Goal: Use online tool/utility: Utilize a website feature to perform a specific function

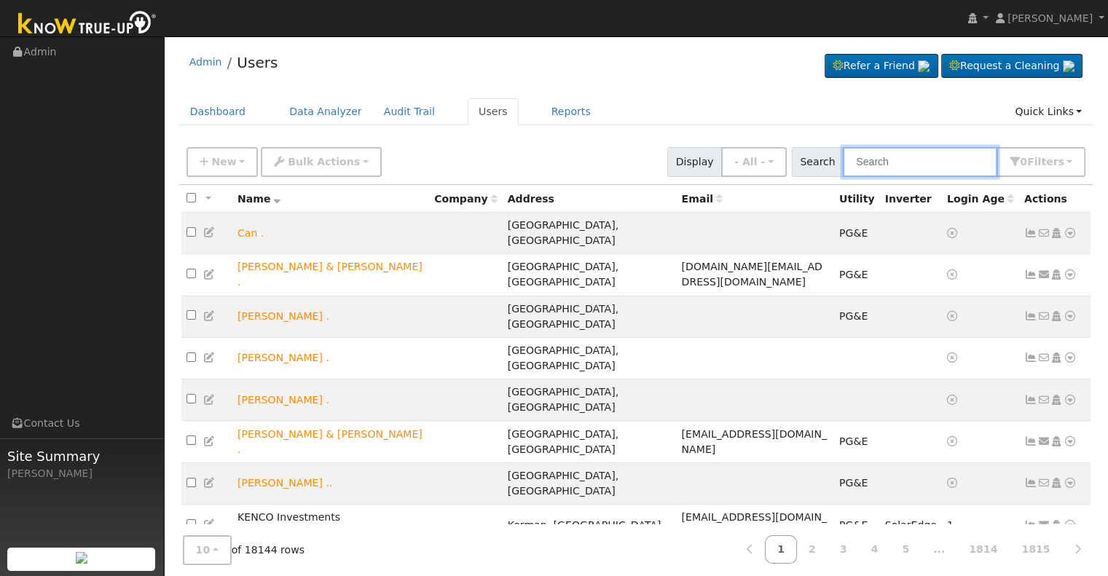
click at [888, 157] on input "text" at bounding box center [919, 162] width 154 height 30
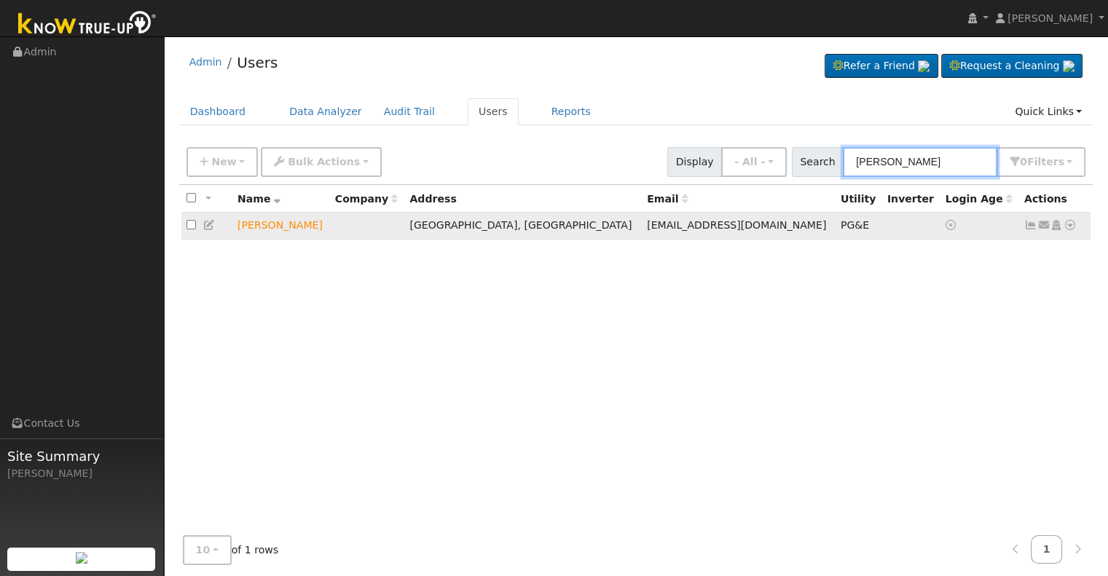
type input "evelyn tapia"
click at [1074, 229] on icon at bounding box center [1069, 225] width 13 height 10
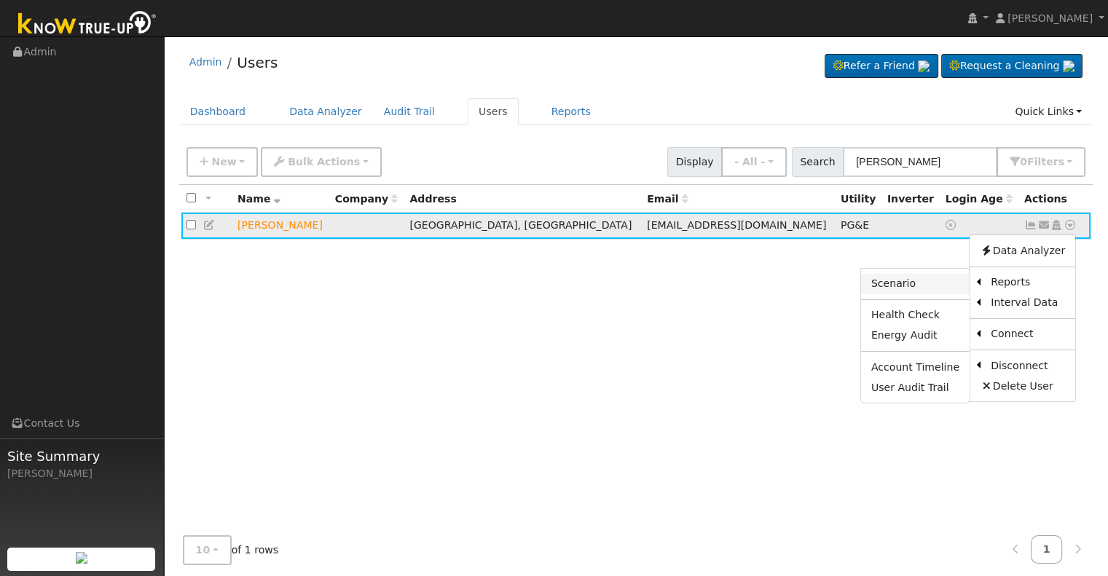
click at [926, 280] on link "Scenario" at bounding box center [915, 284] width 108 height 20
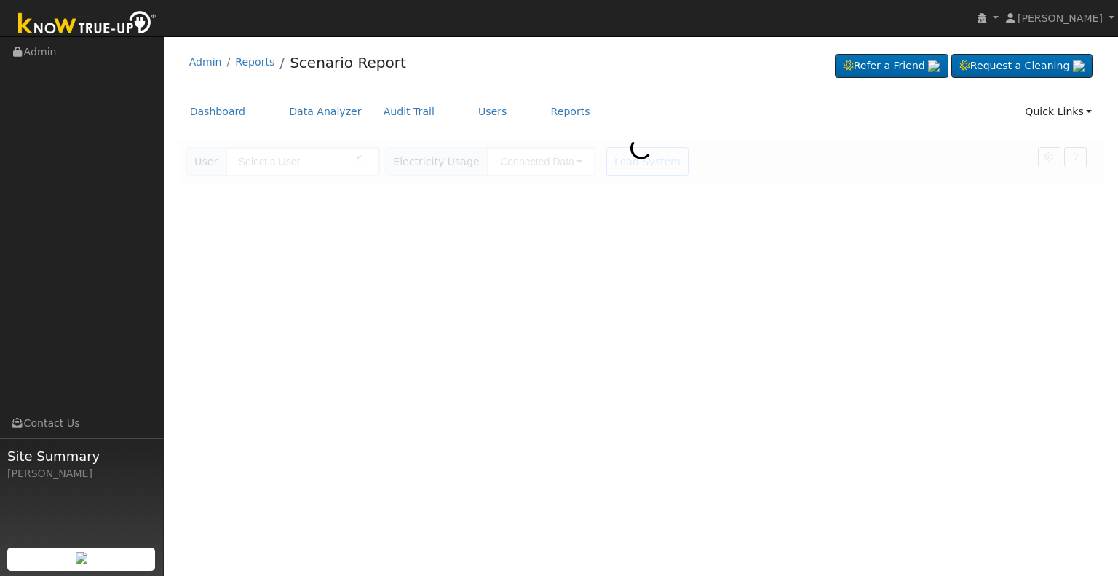
type input "[PERSON_NAME]"
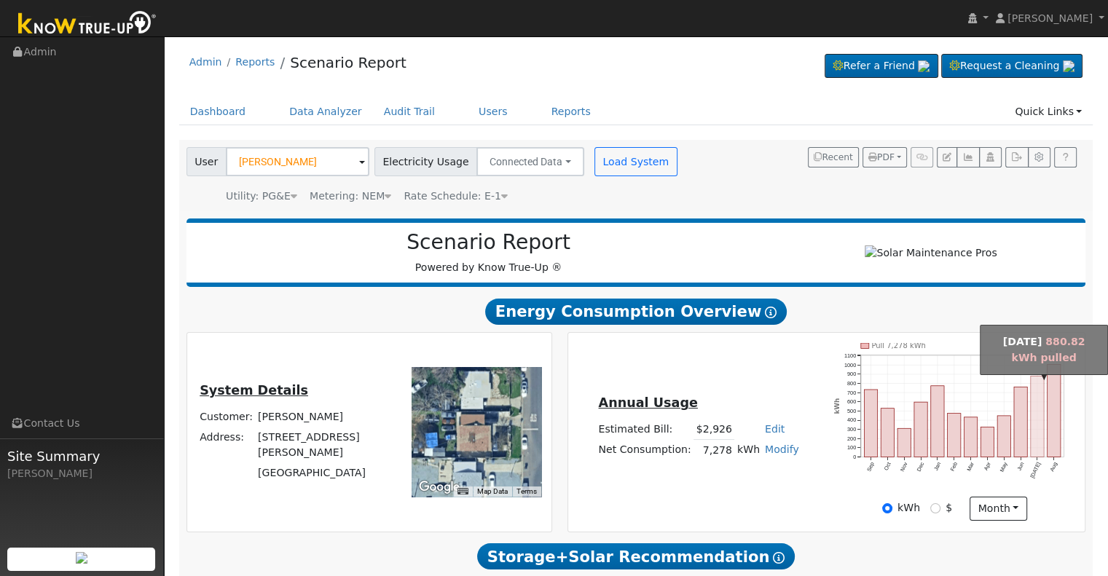
click at [1036, 436] on rect "onclick=""" at bounding box center [1036, 416] width 13 height 81
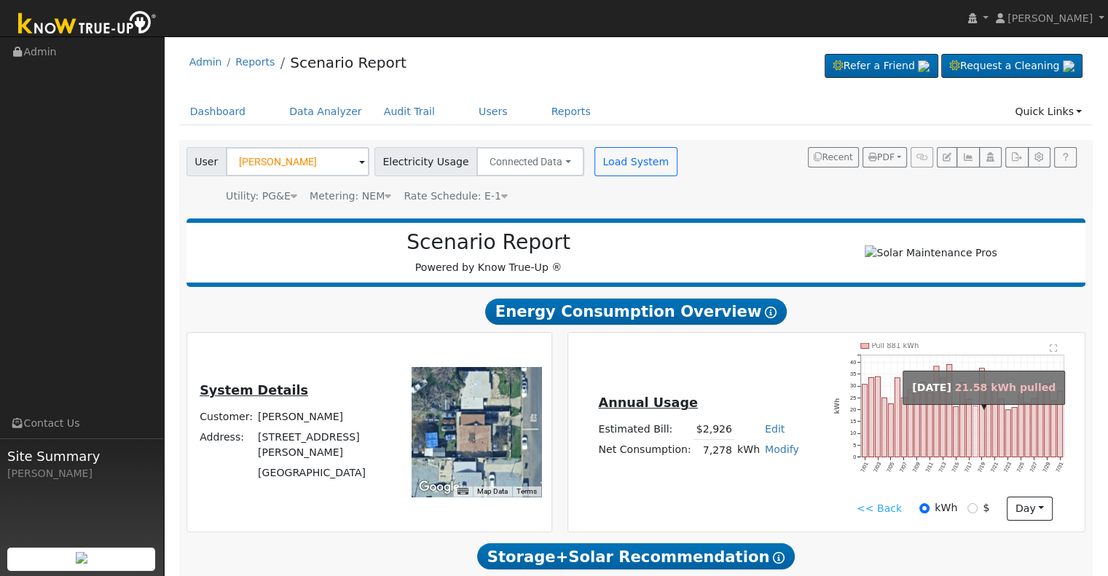
click at [976, 437] on rect "onclick=""" at bounding box center [975, 431] width 5 height 51
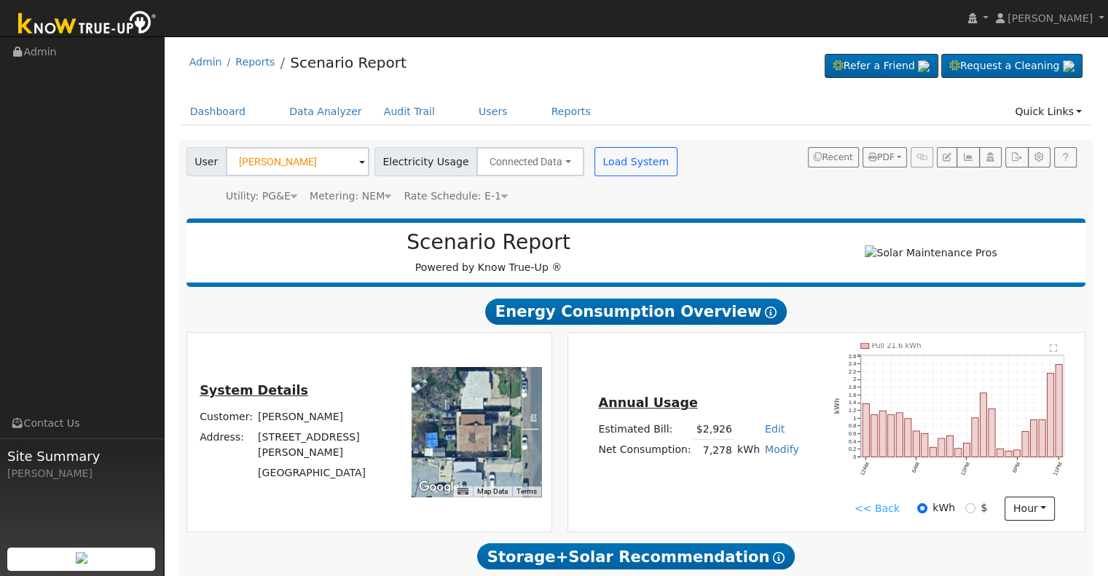
click at [871, 513] on link "<< Back" at bounding box center [876, 508] width 45 height 15
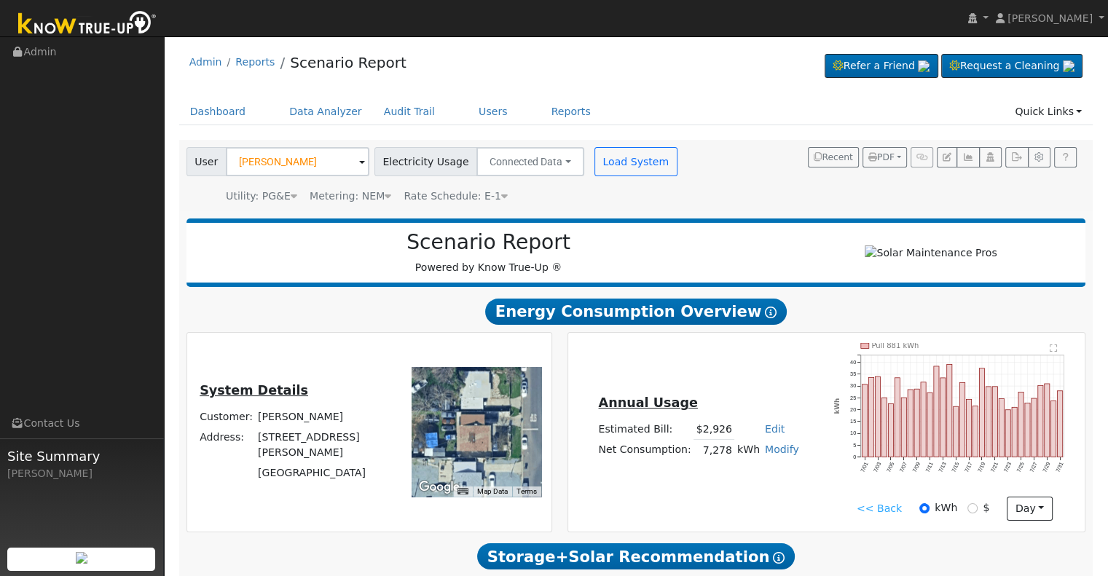
click at [871, 513] on link "<< Back" at bounding box center [878, 508] width 45 height 15
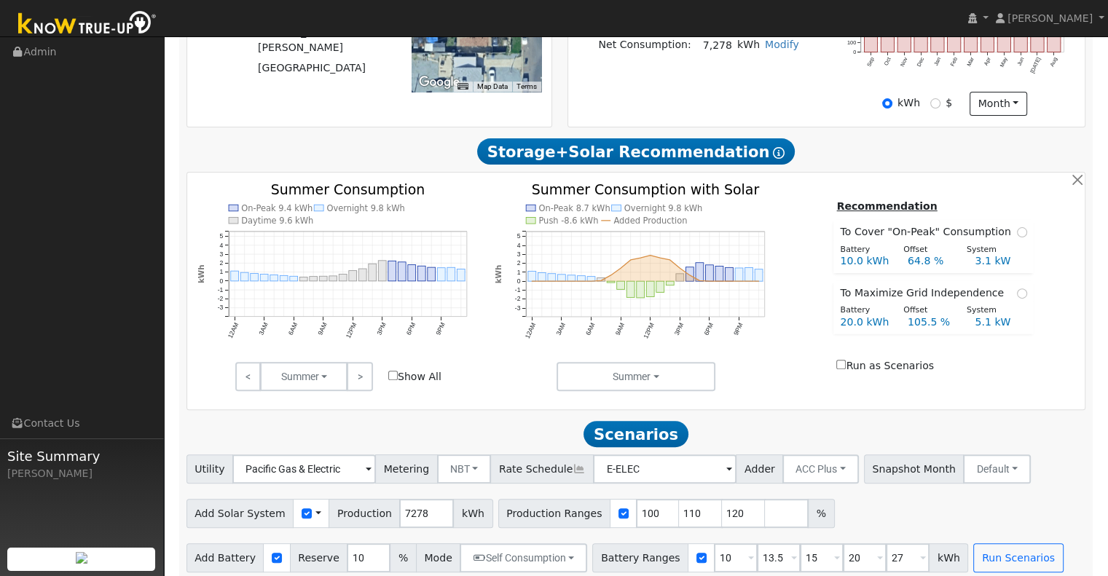
scroll to position [422, 0]
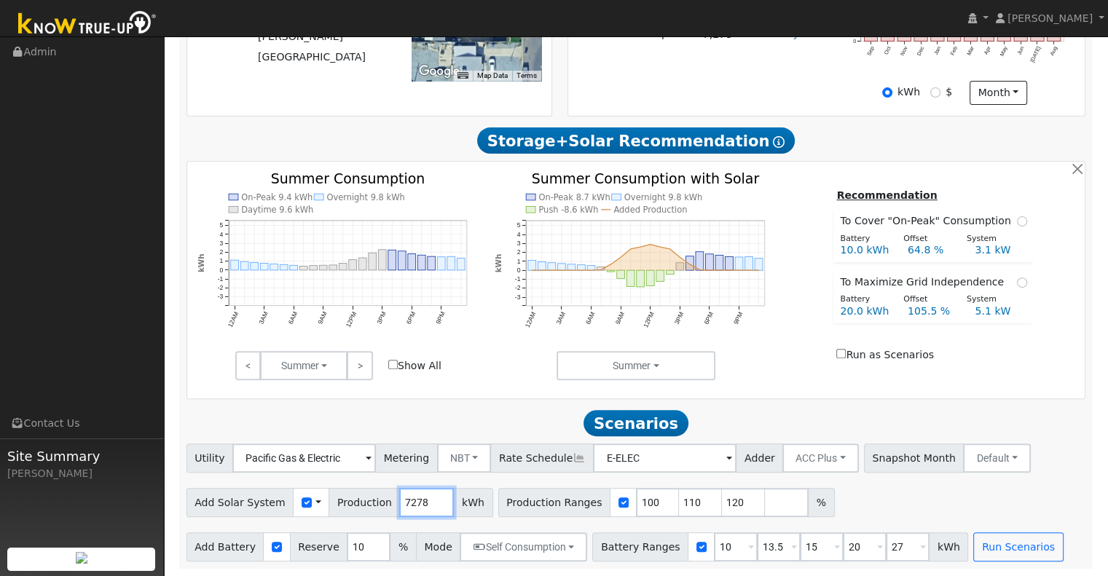
drag, startPoint x: 413, startPoint y: 502, endPoint x: 371, endPoint y: 514, distance: 44.0
click at [371, 514] on div "Add Solar System Use CSV Data Production 7278 kWh" at bounding box center [339, 502] width 307 height 29
type input "9510"
click at [679, 503] on input "109" at bounding box center [701, 502] width 44 height 29
click at [679, 500] on input "109" at bounding box center [701, 502] width 44 height 29
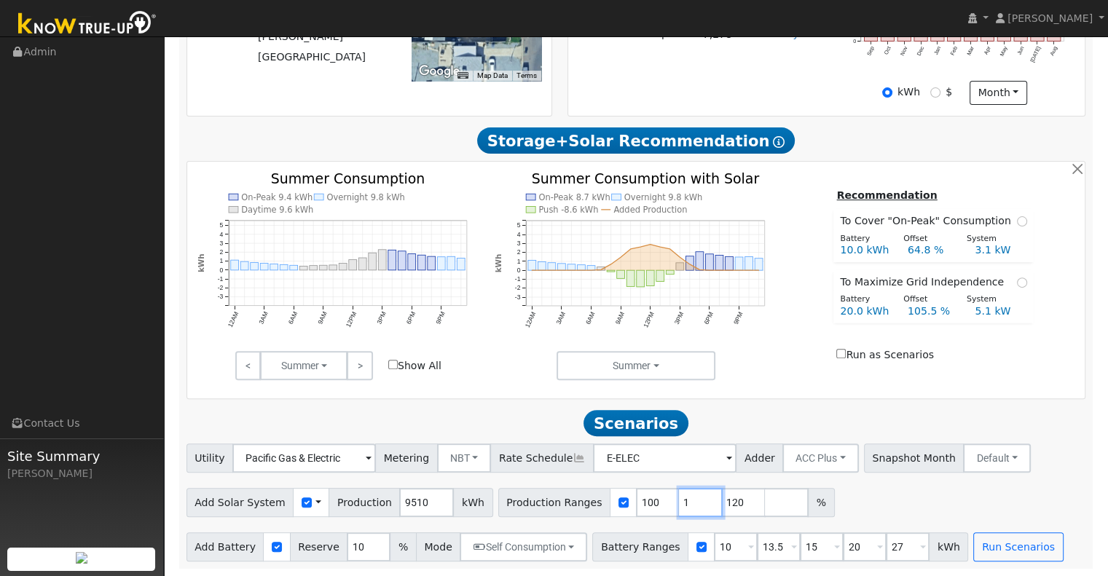
type input "120"
type input "1"
click at [714, 546] on input "10" at bounding box center [736, 546] width 44 height 29
type input "13.5"
type input "15"
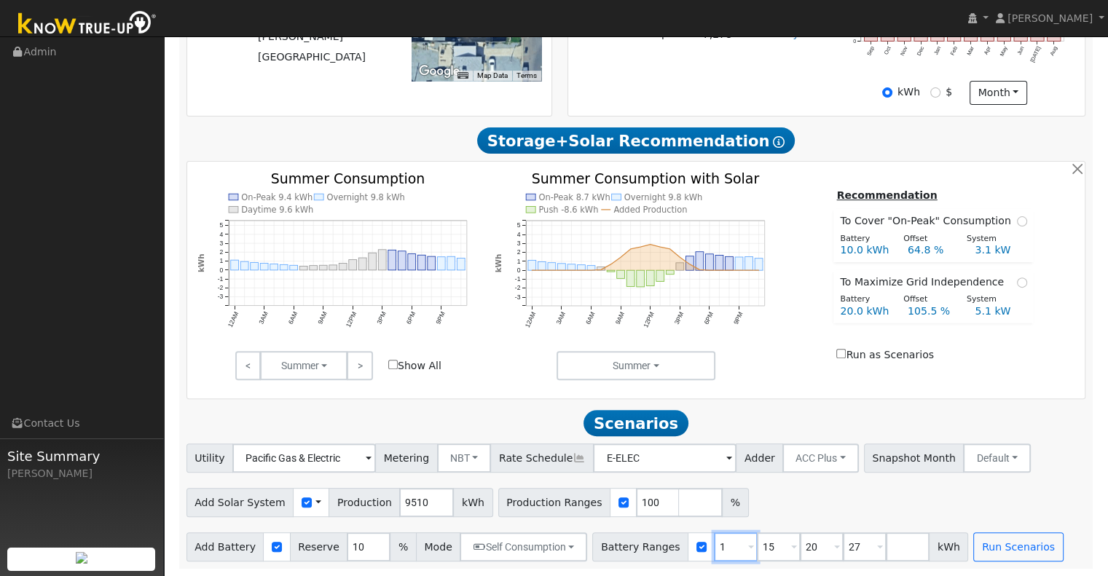
type input "20"
type input "27"
type input "13.5"
click at [759, 549] on input "15" at bounding box center [779, 546] width 44 height 29
type input "20"
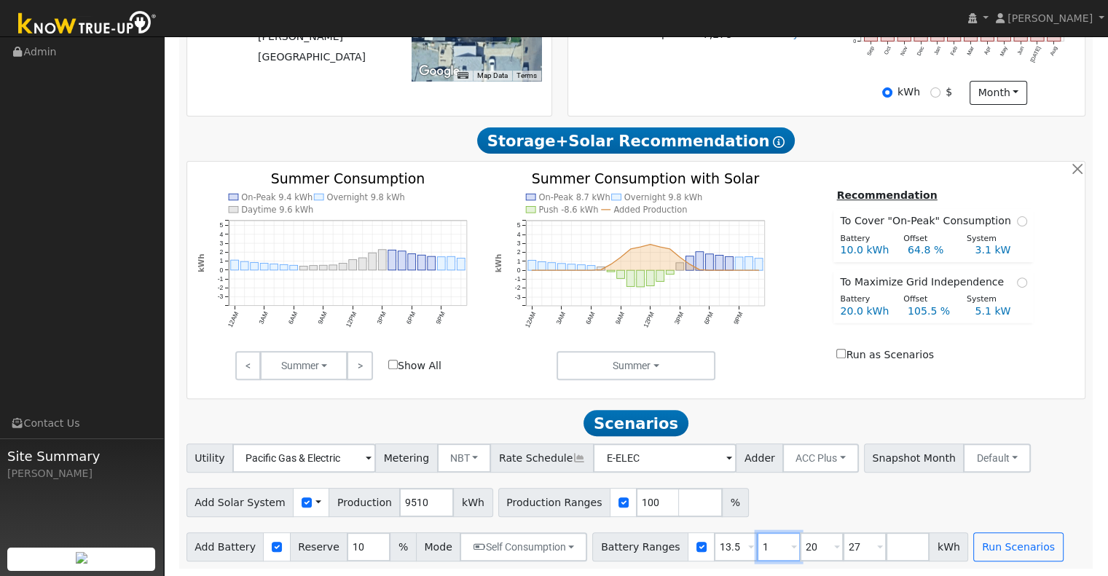
type input "27"
type input "20"
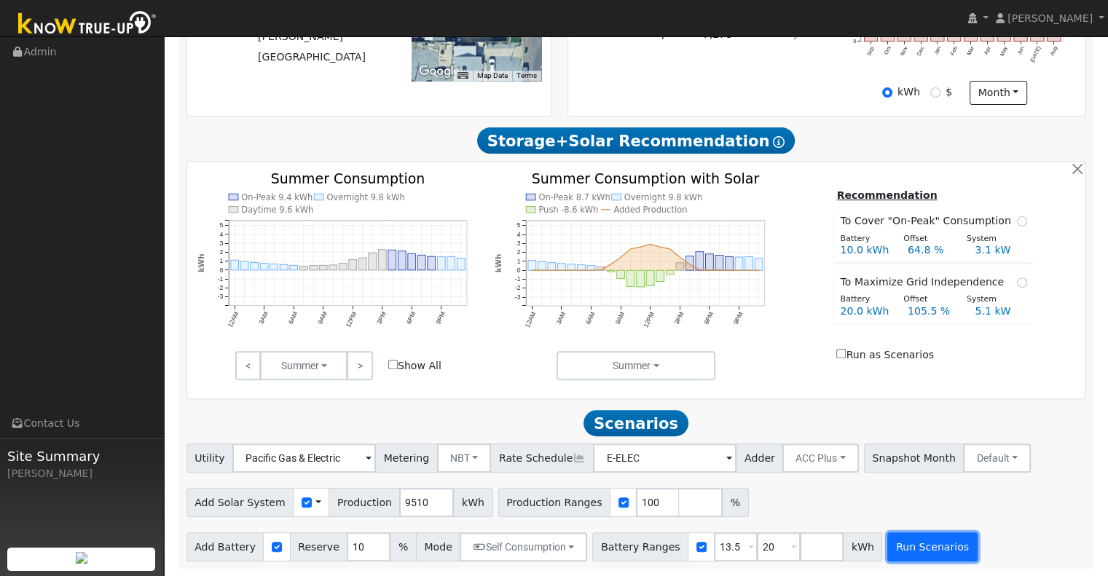
click at [893, 550] on button "Run Scenarios" at bounding box center [932, 546] width 90 height 29
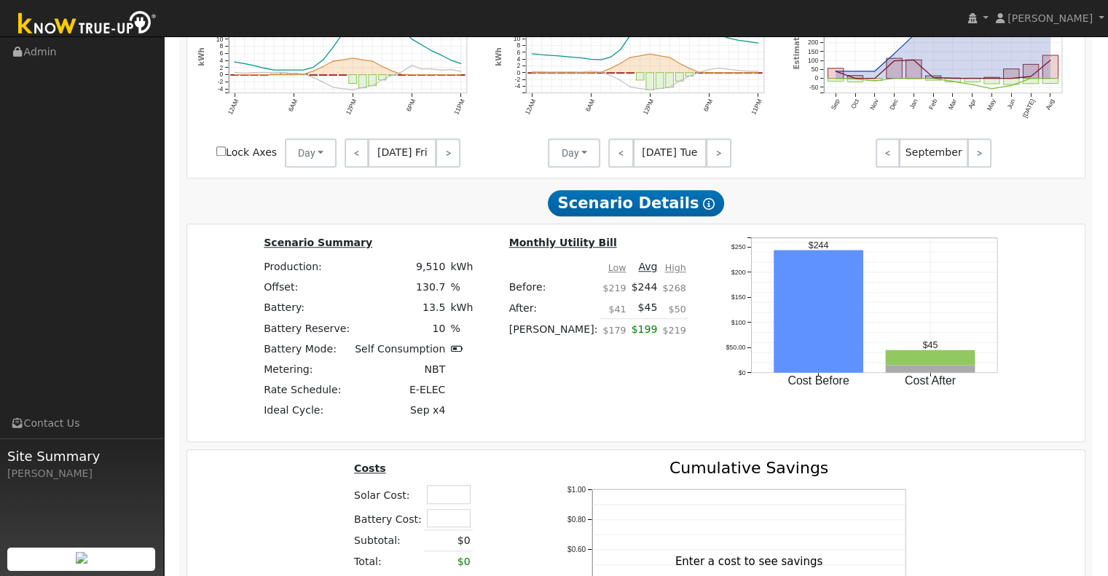
scroll to position [1156, 0]
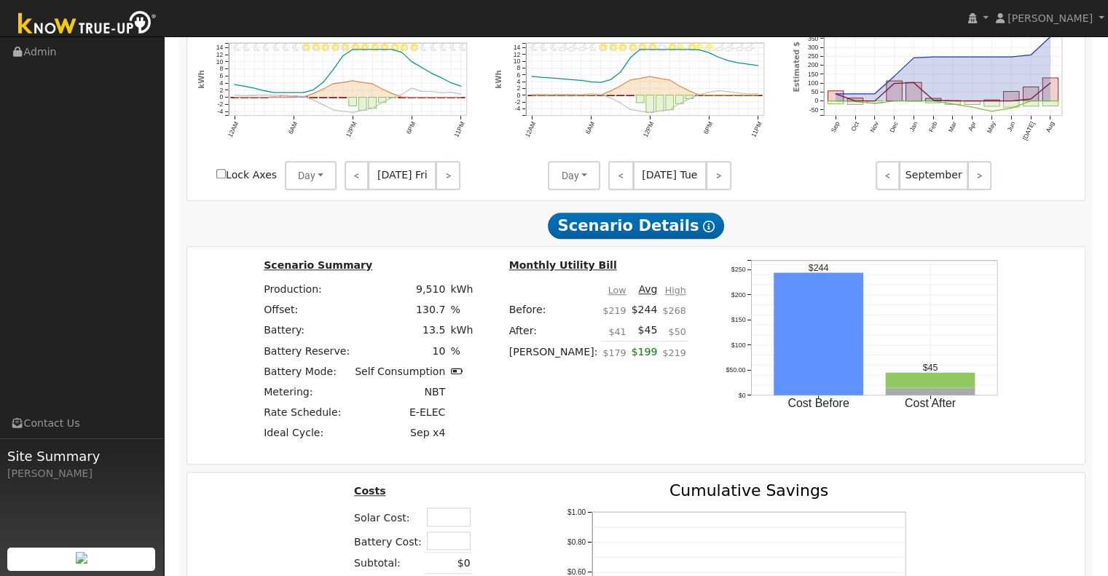
drag, startPoint x: 981, startPoint y: 249, endPoint x: 612, endPoint y: 430, distance: 410.3
click at [612, 430] on div "Scenario Summary Production: 9,510 kWh Offset: 130.7 % Battery: 13.5 kWh Batter…" at bounding box center [636, 355] width 908 height 197
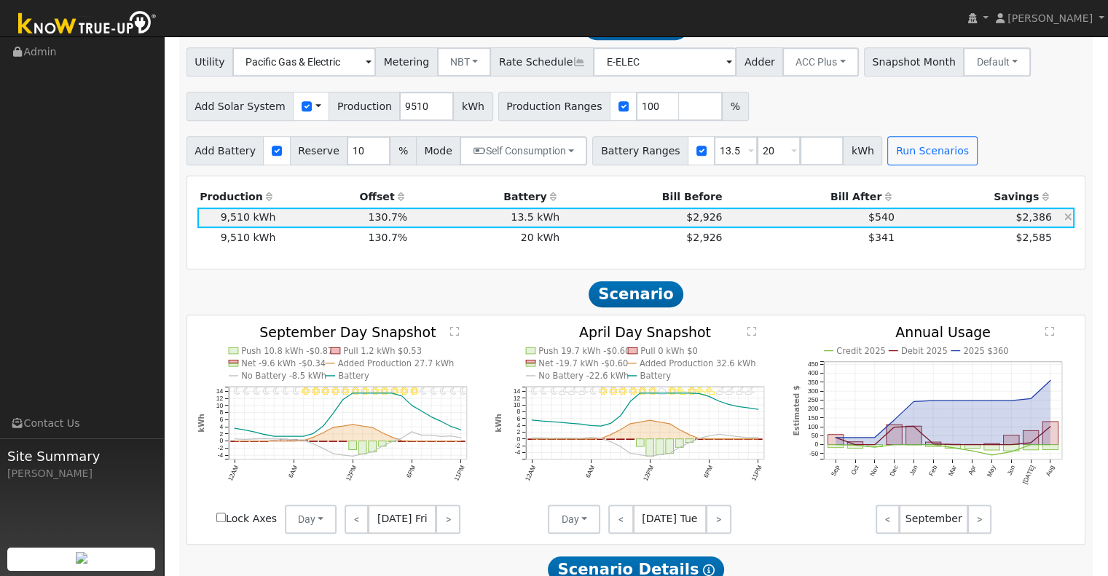
scroll to position [719, 0]
